Goal: Information Seeking & Learning: Find specific fact

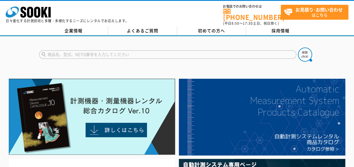
click at [80, 52] on input "text" at bounding box center [167, 54] width 257 height 8
type input "露点"
click at [298, 48] on button at bounding box center [305, 55] width 14 height 14
click at [309, 48] on img at bounding box center [305, 55] width 14 height 14
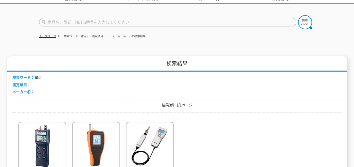
scroll to position [85, 0]
